Goal: Transaction & Acquisition: Purchase product/service

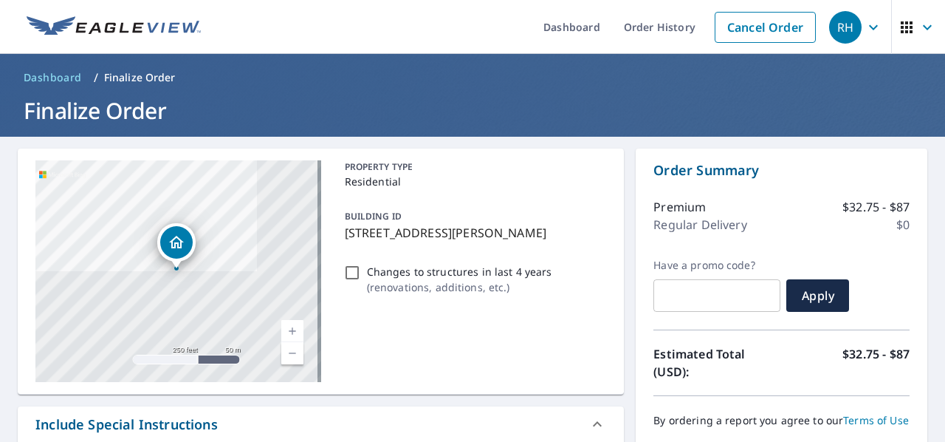
scroll to position [239, 0]
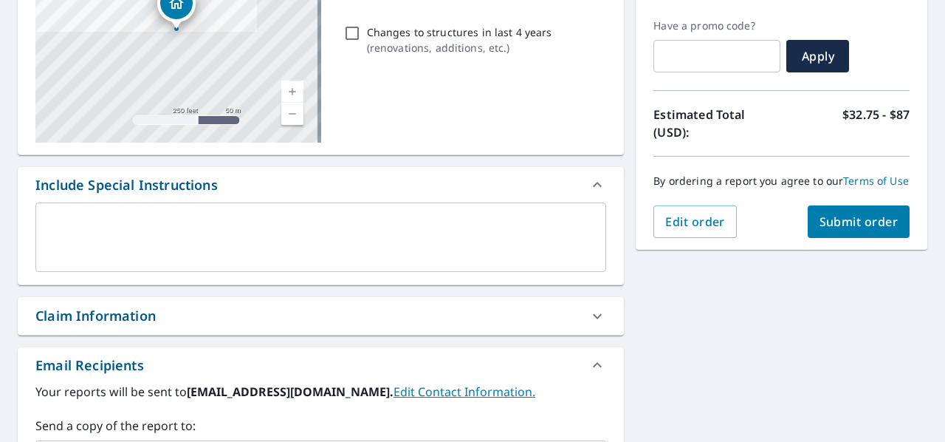
click at [844, 230] on span "Submit order" at bounding box center [859, 221] width 79 height 16
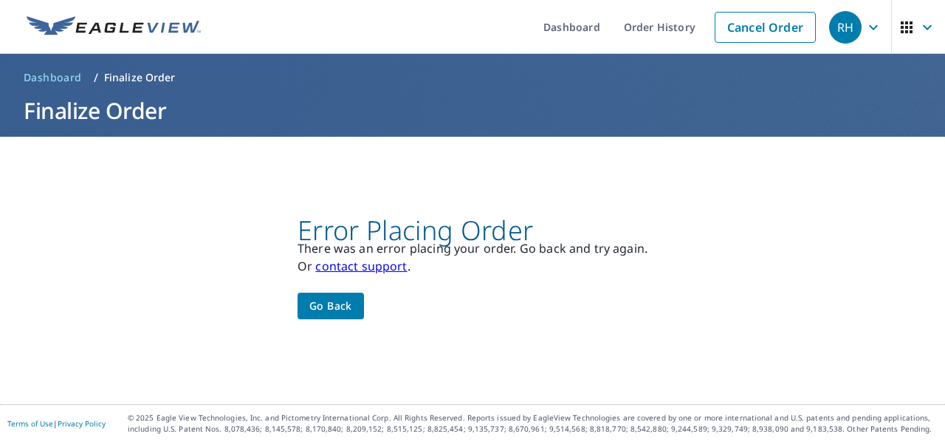
scroll to position [0, 0]
click at [318, 304] on span "Go back" at bounding box center [330, 306] width 43 height 18
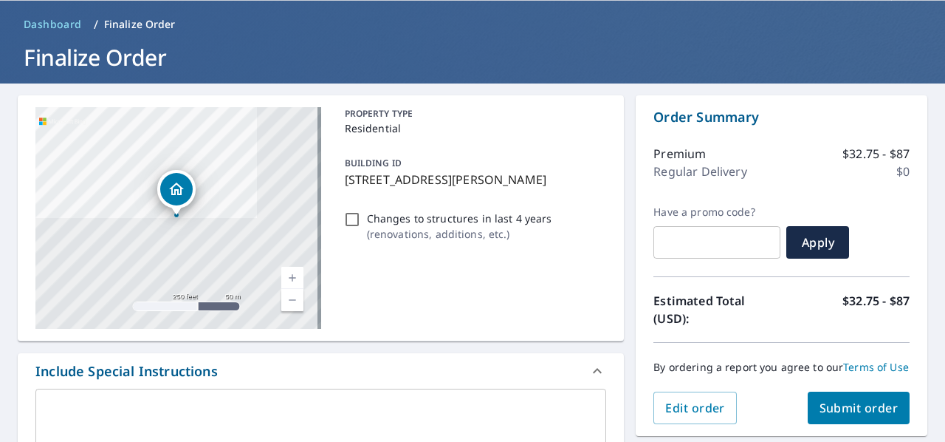
scroll to position [148, 0]
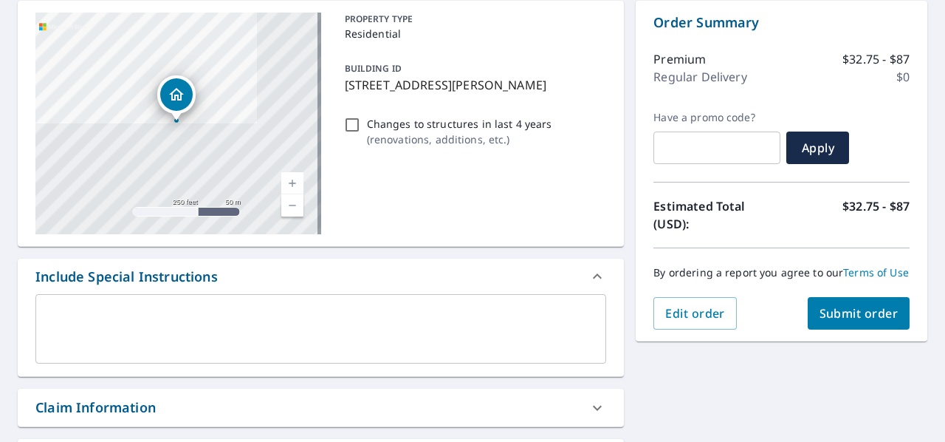
click at [848, 321] on span "Submit order" at bounding box center [859, 313] width 79 height 16
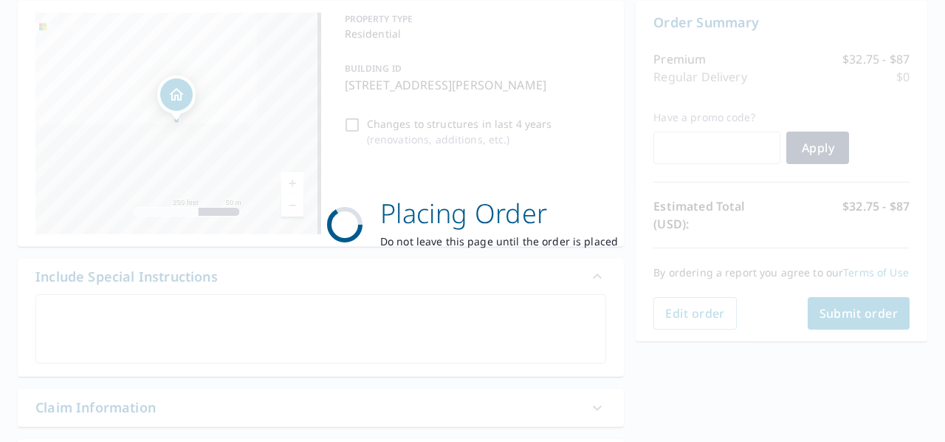
scroll to position [0, 0]
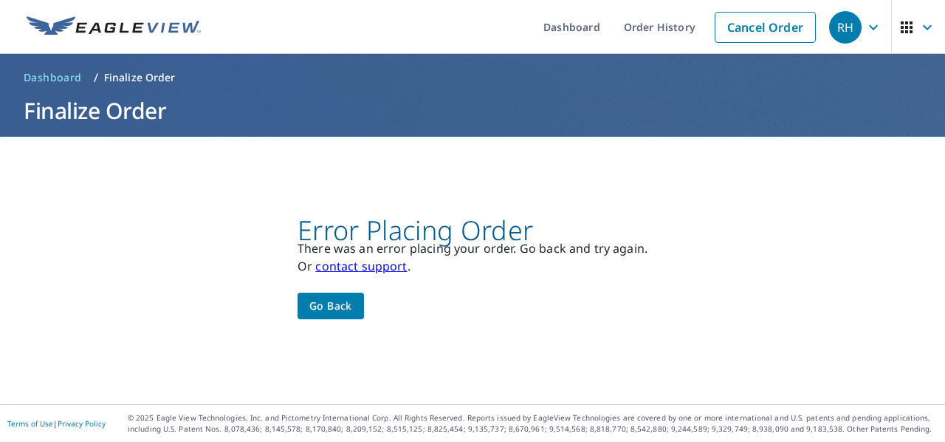
click at [328, 302] on span "Go back" at bounding box center [330, 306] width 43 height 18
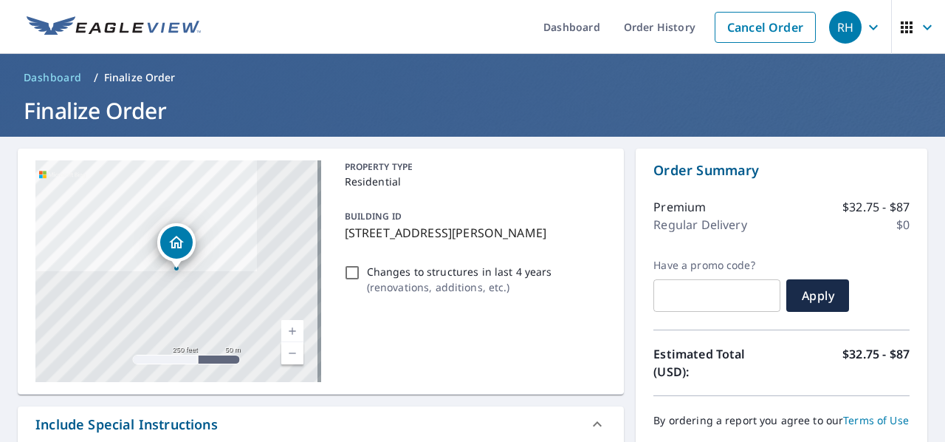
click at [922, 29] on icon "button" at bounding box center [928, 27] width 18 height 18
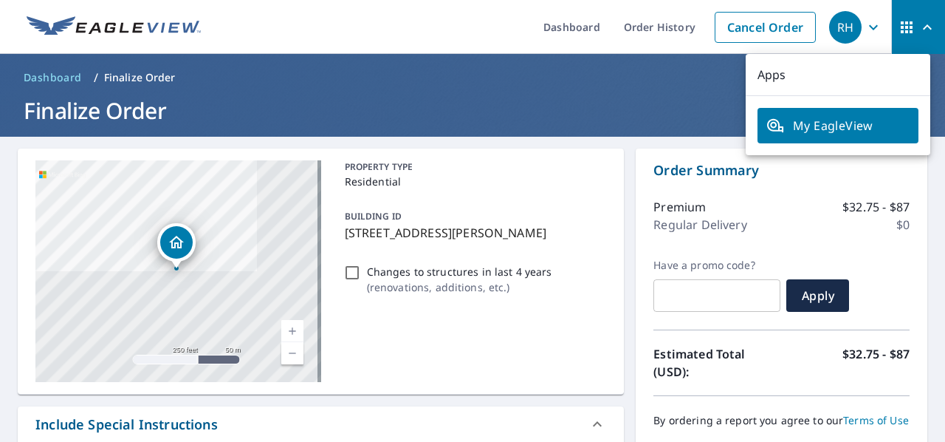
click at [883, 268] on div "Have a promo code? ​ Apply" at bounding box center [782, 284] width 256 height 53
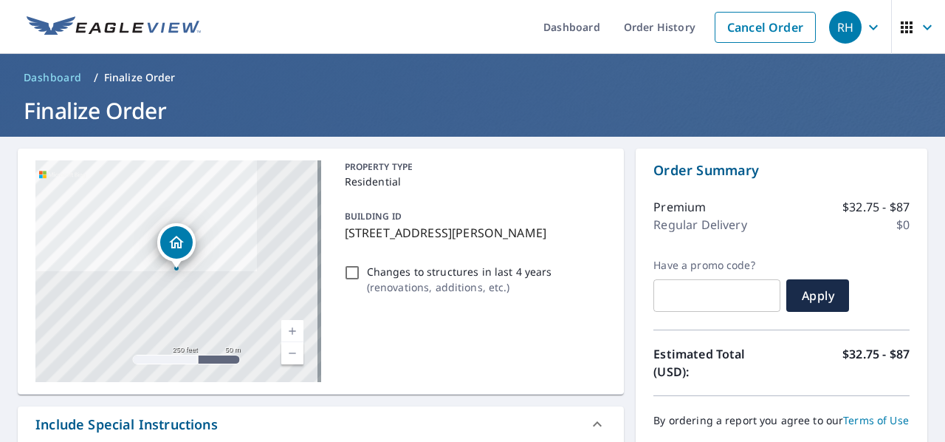
drag, startPoint x: 339, startPoint y: 233, endPoint x: 586, endPoint y: 235, distance: 247.4
click at [586, 235] on div "BUILDING ID [STREET_ADDRESS][PERSON_NAME]" at bounding box center [473, 224] width 268 height 47
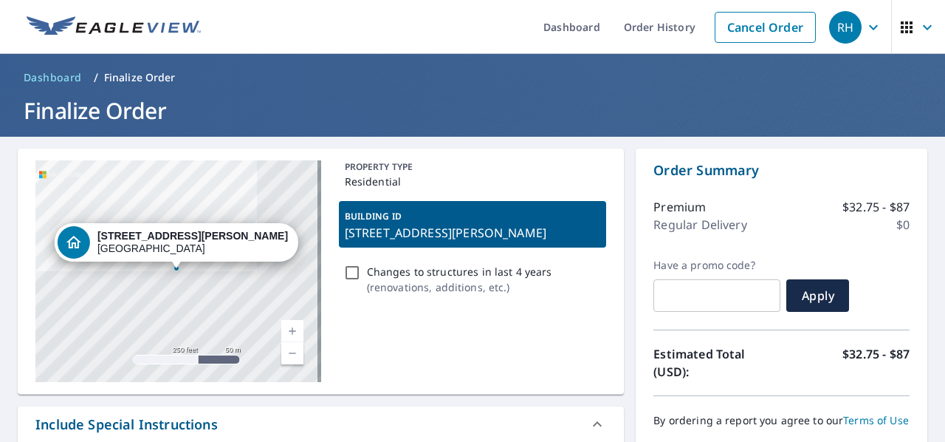
copy p "[STREET_ADDRESS][PERSON_NAME]"
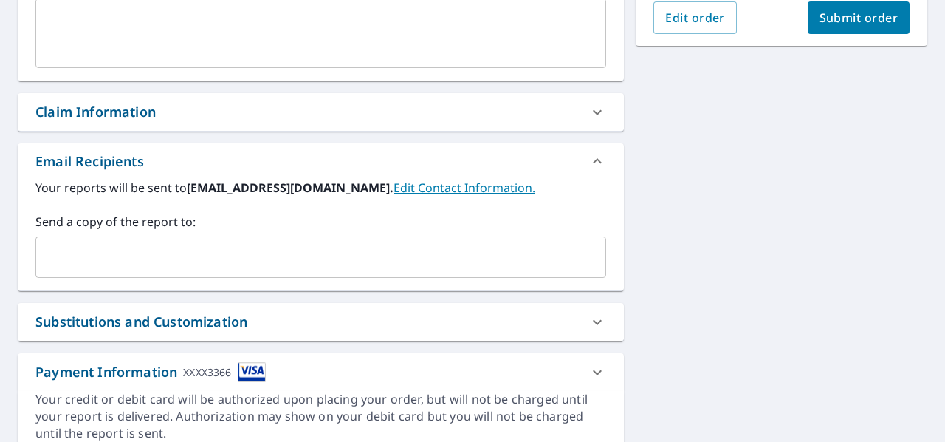
scroll to position [503, 0]
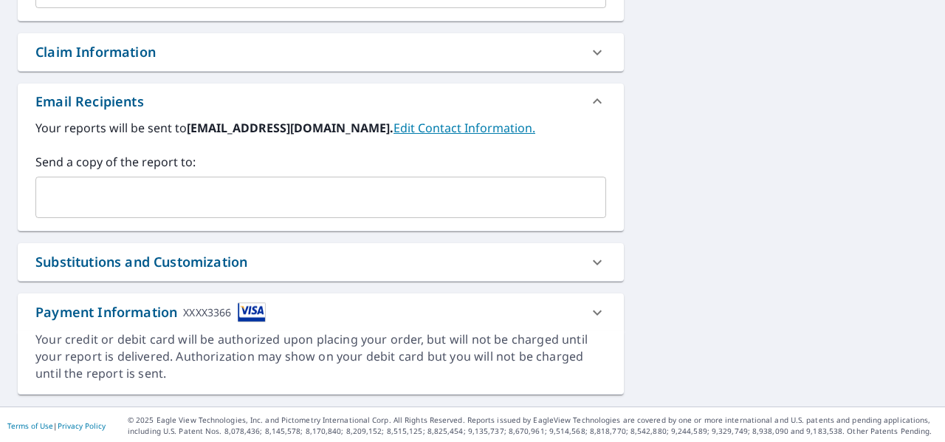
click at [592, 307] on icon at bounding box center [598, 313] width 18 height 18
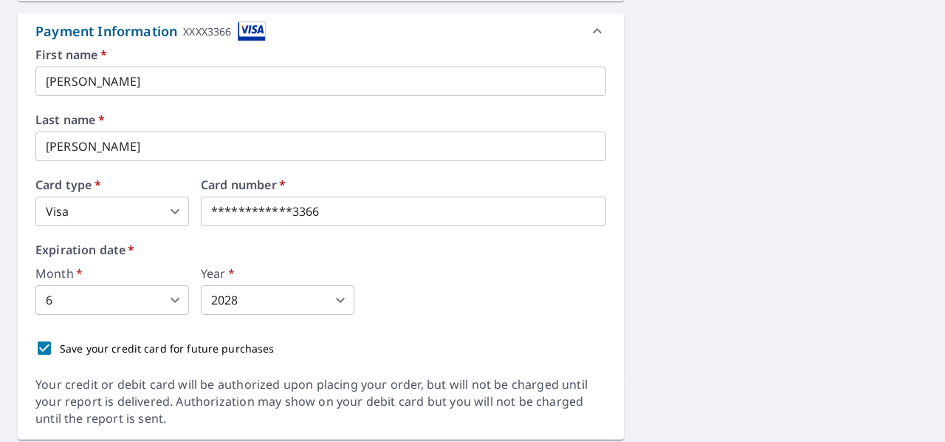
scroll to position [828, 0]
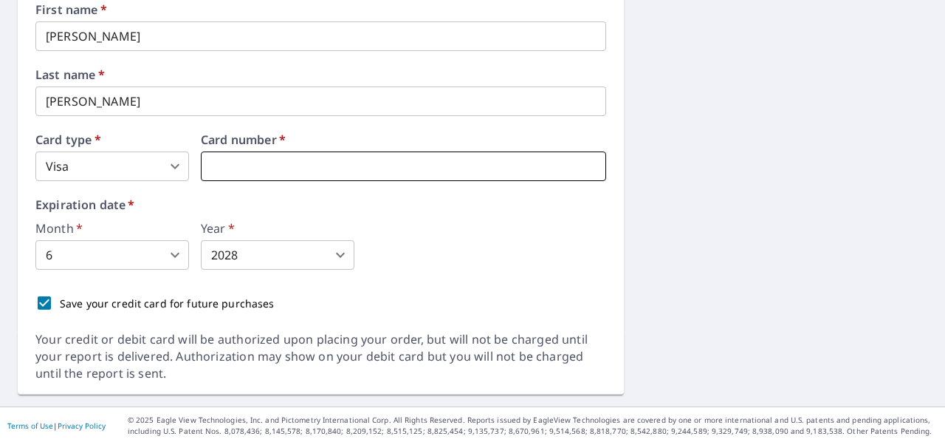
type input "3"
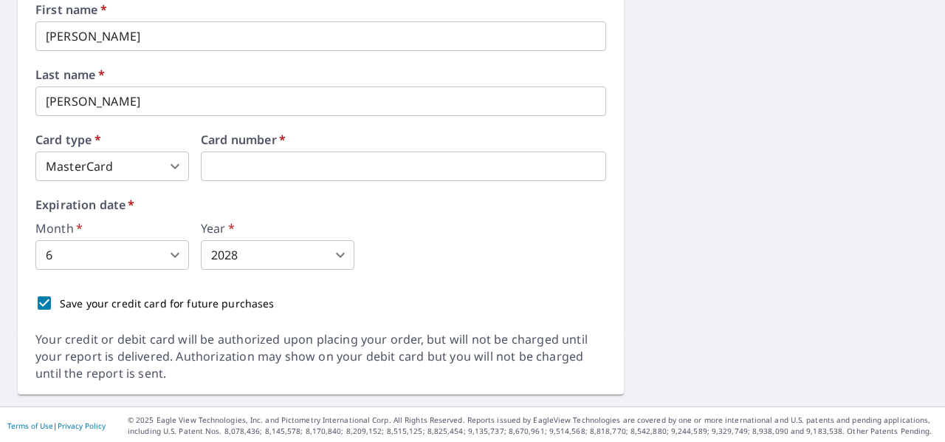
click at [262, 199] on label "Expiration date   *" at bounding box center [320, 205] width 571 height 12
click at [254, 253] on body "RH RH Dashboard Order History Cancel Order RH Dashboard / Finalize Order Finali…" at bounding box center [472, 221] width 945 height 442
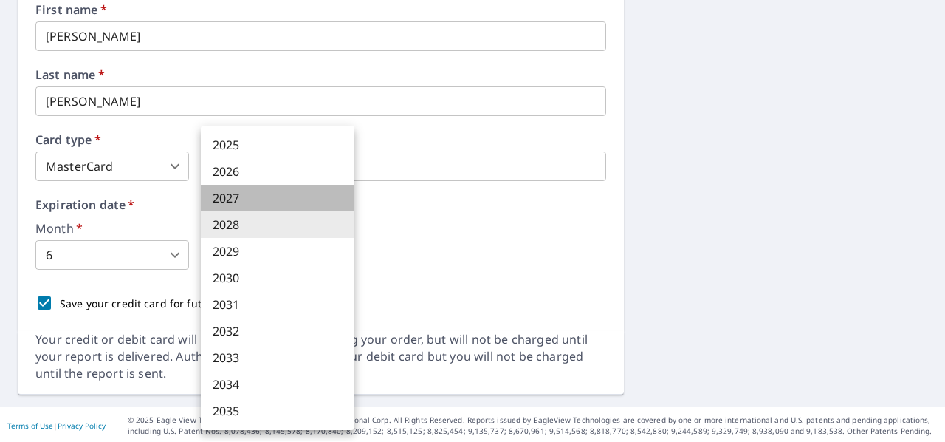
click at [249, 199] on li "2027" at bounding box center [278, 198] width 154 height 27
type input "2027"
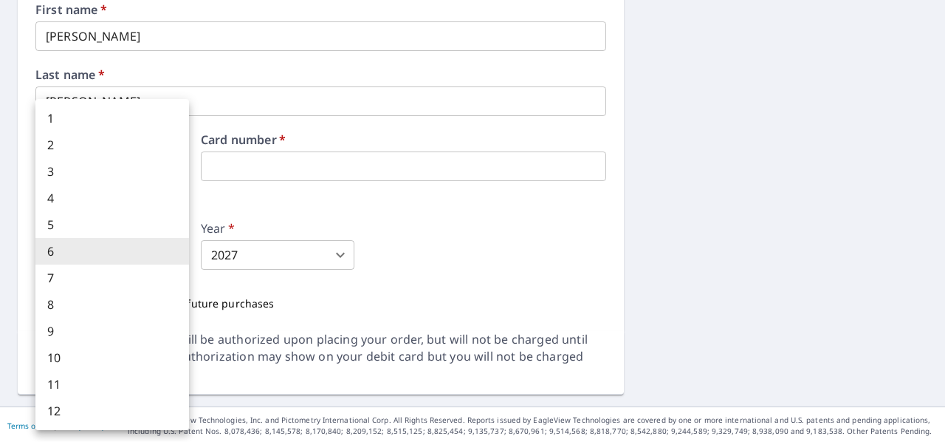
click at [90, 256] on body "RH RH Dashboard Order History Cancel Order RH Dashboard / Finalize Order Finali…" at bounding box center [472, 221] width 945 height 442
click at [78, 174] on li "3" at bounding box center [112, 171] width 154 height 27
type input "3"
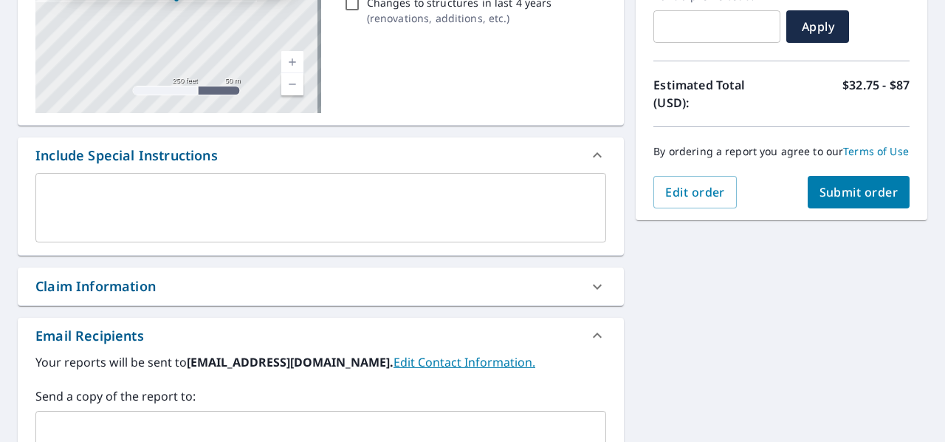
scroll to position [237, 0]
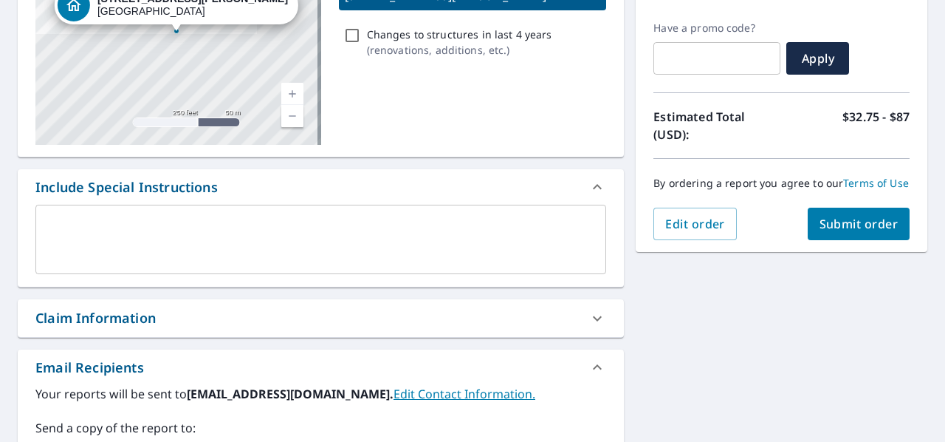
click at [824, 232] on span "Submit order" at bounding box center [859, 224] width 79 height 16
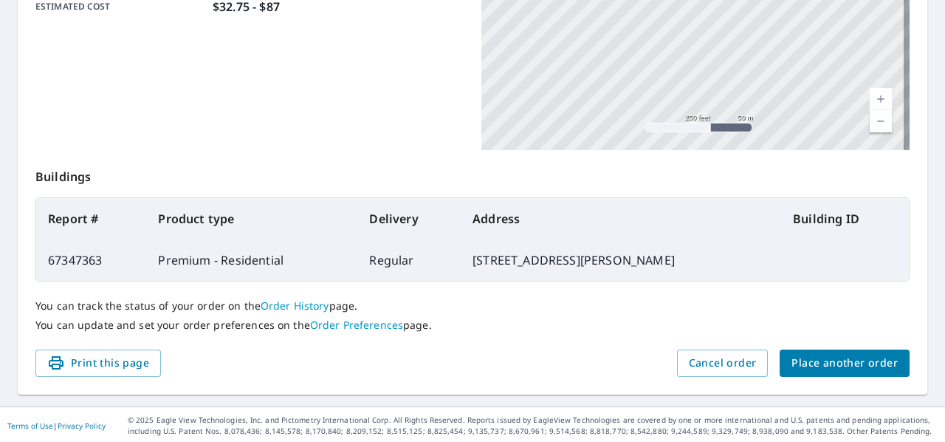
scroll to position [426, 0]
click at [149, 363] on button "Print this page" at bounding box center [98, 362] width 126 height 27
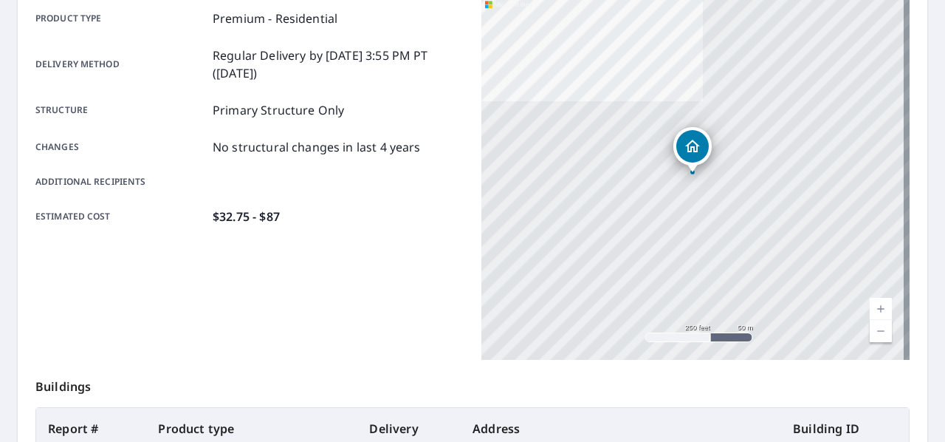
scroll to position [131, 0]
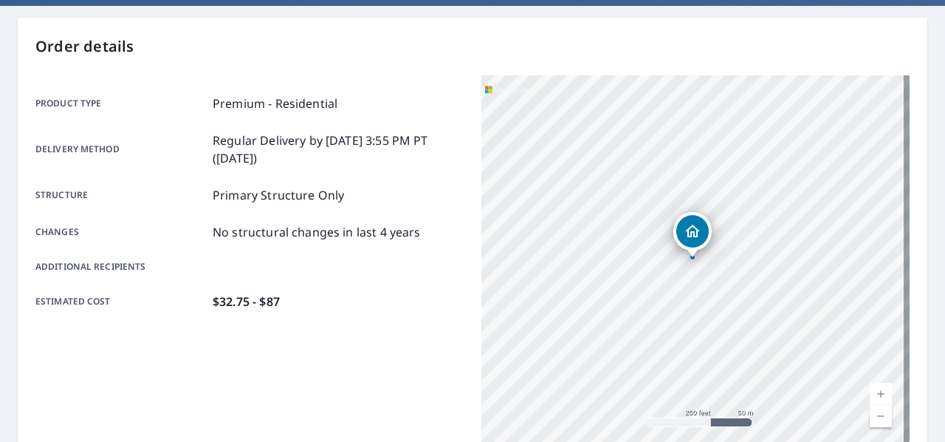
click at [430, 255] on div "Product type Premium - Residential Delivery method Regular Delivery by [DATE] 3…" at bounding box center [249, 203] width 428 height 216
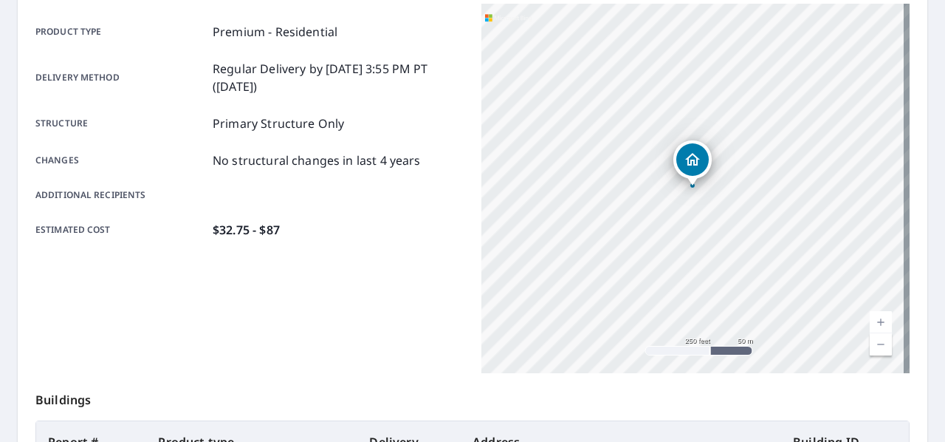
scroll to position [0, 0]
